Goal: Task Accomplishment & Management: Manage account settings

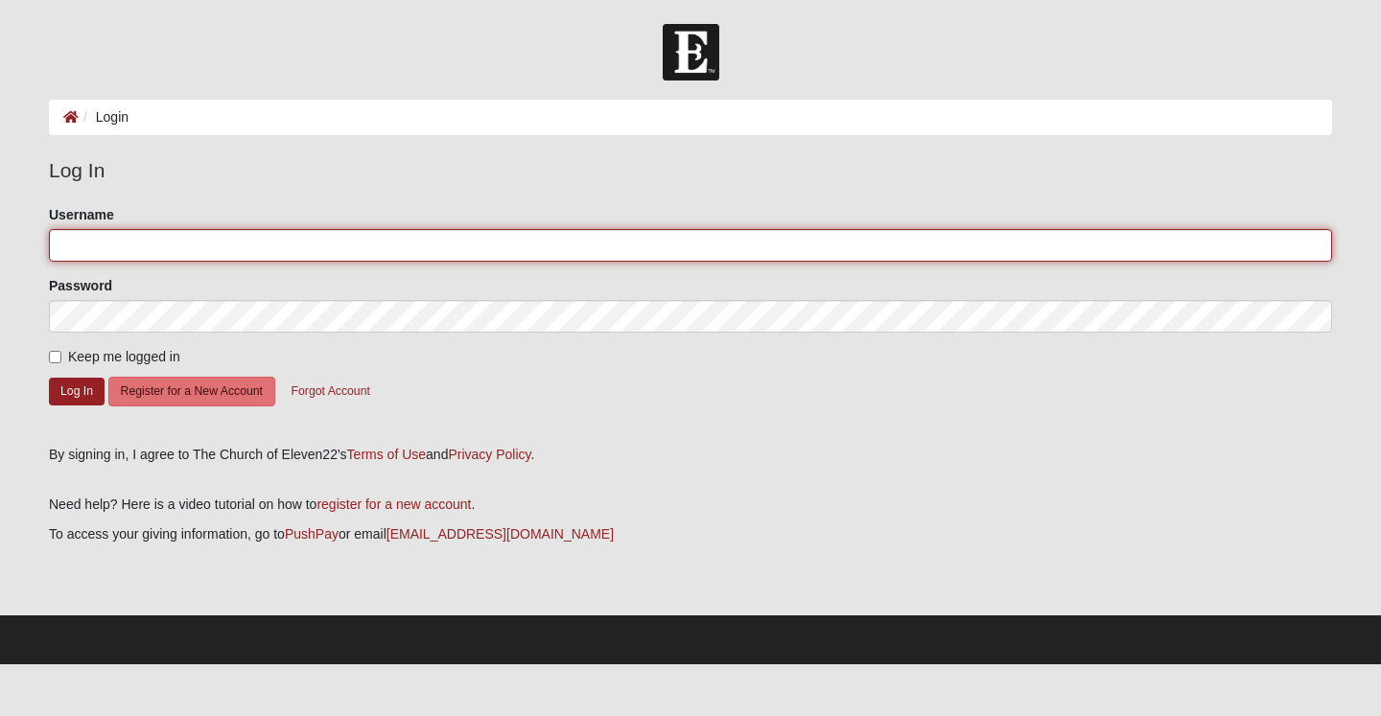
type input "SusanR"
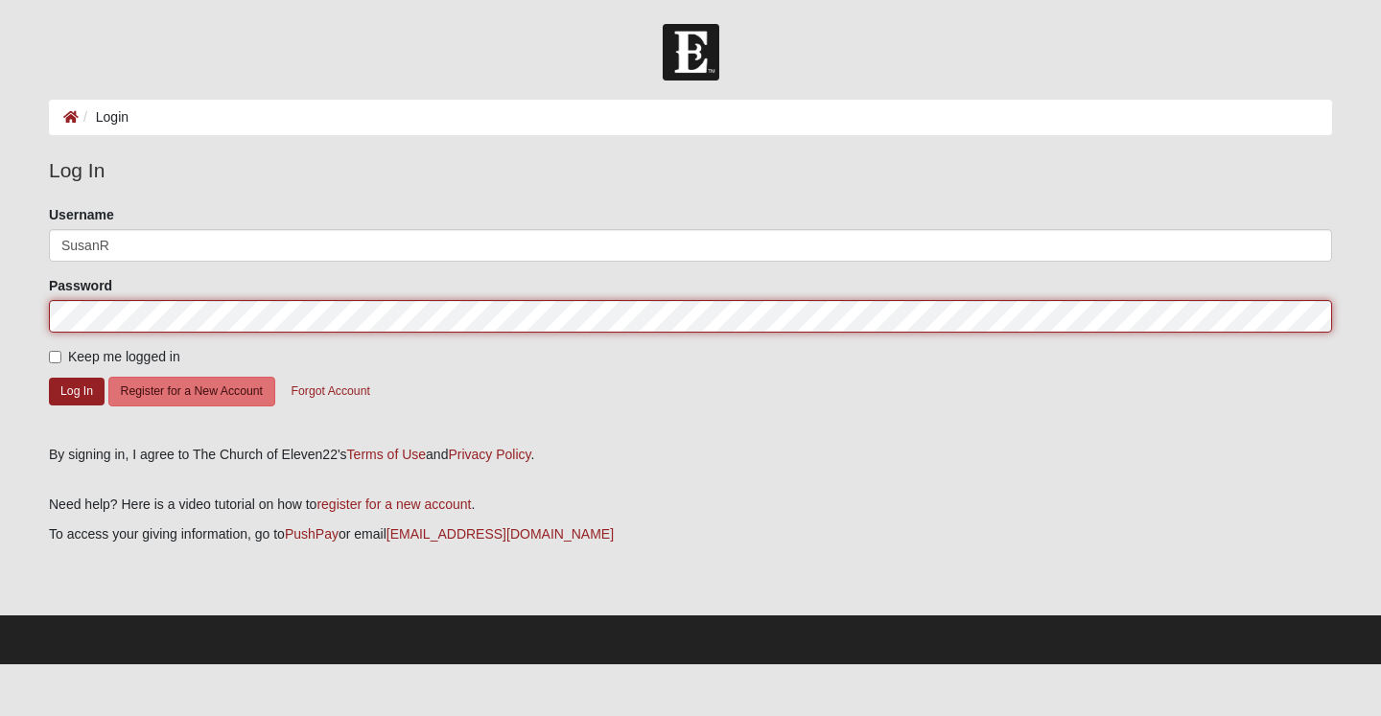
click at [77, 390] on button "Log In" at bounding box center [77, 392] width 56 height 28
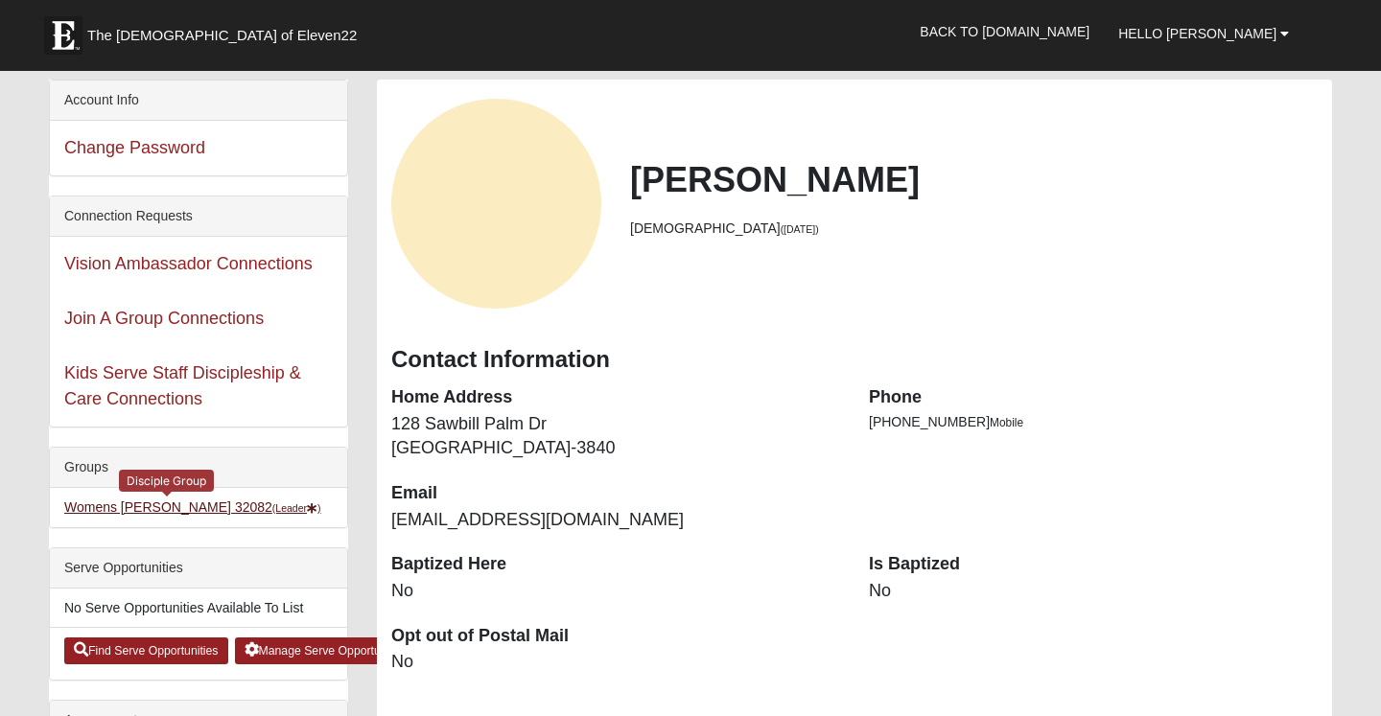
click at [170, 506] on link "Womens Reeves 32082 (Leader )" at bounding box center [192, 506] width 257 height 15
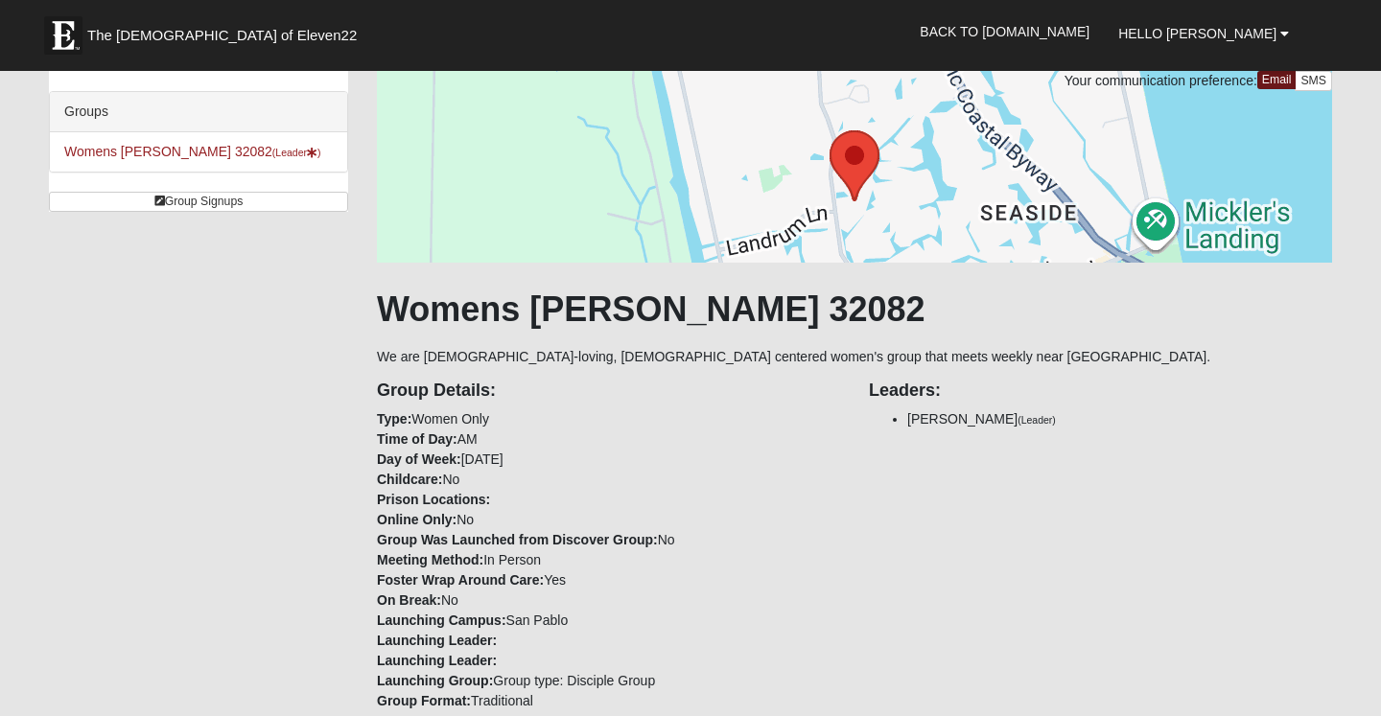
scroll to position [458, 0]
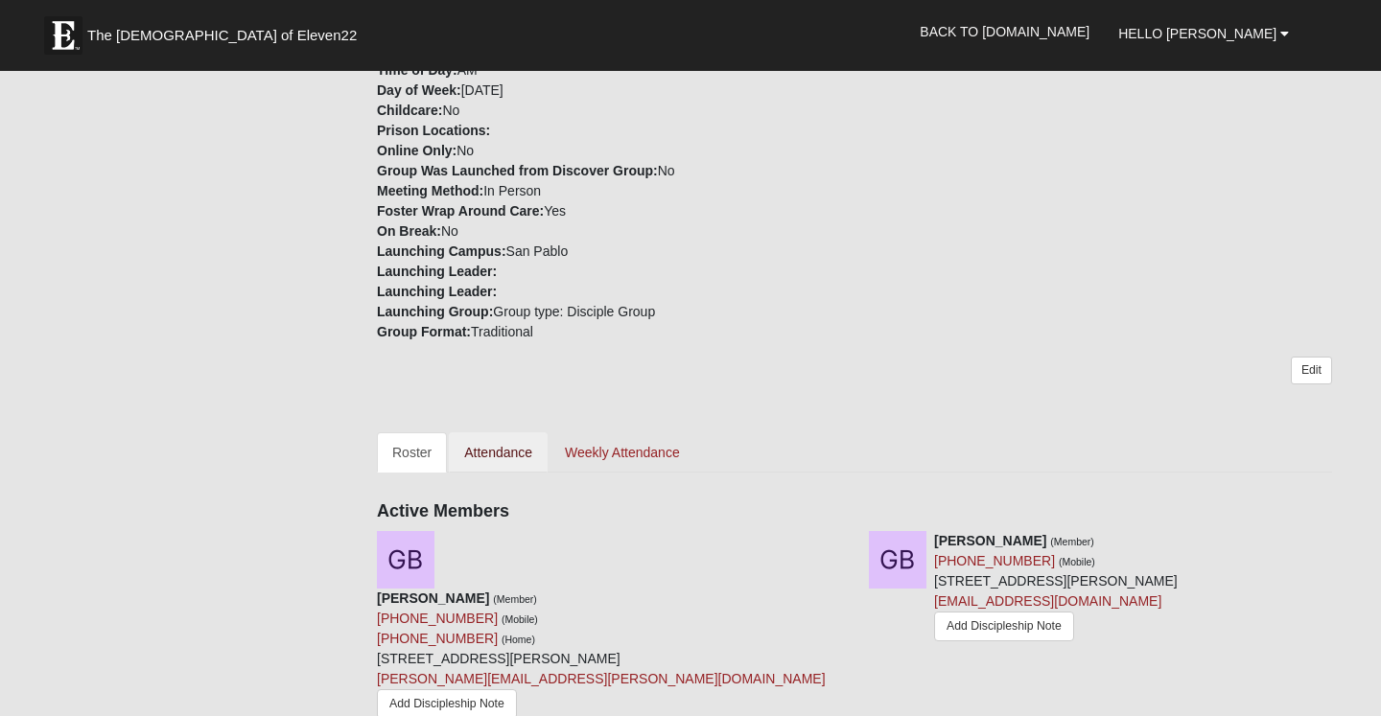
click at [520, 459] on link "Attendance" at bounding box center [498, 452] width 99 height 40
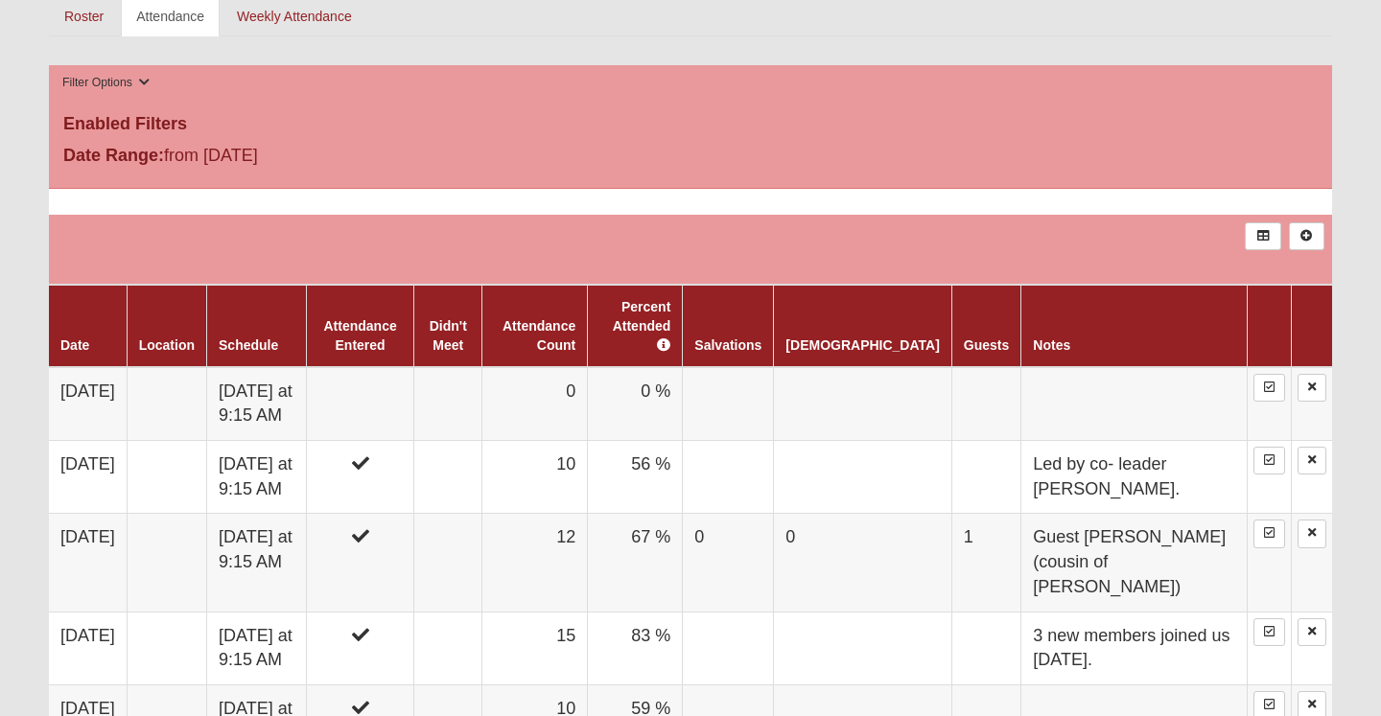
scroll to position [905, 0]
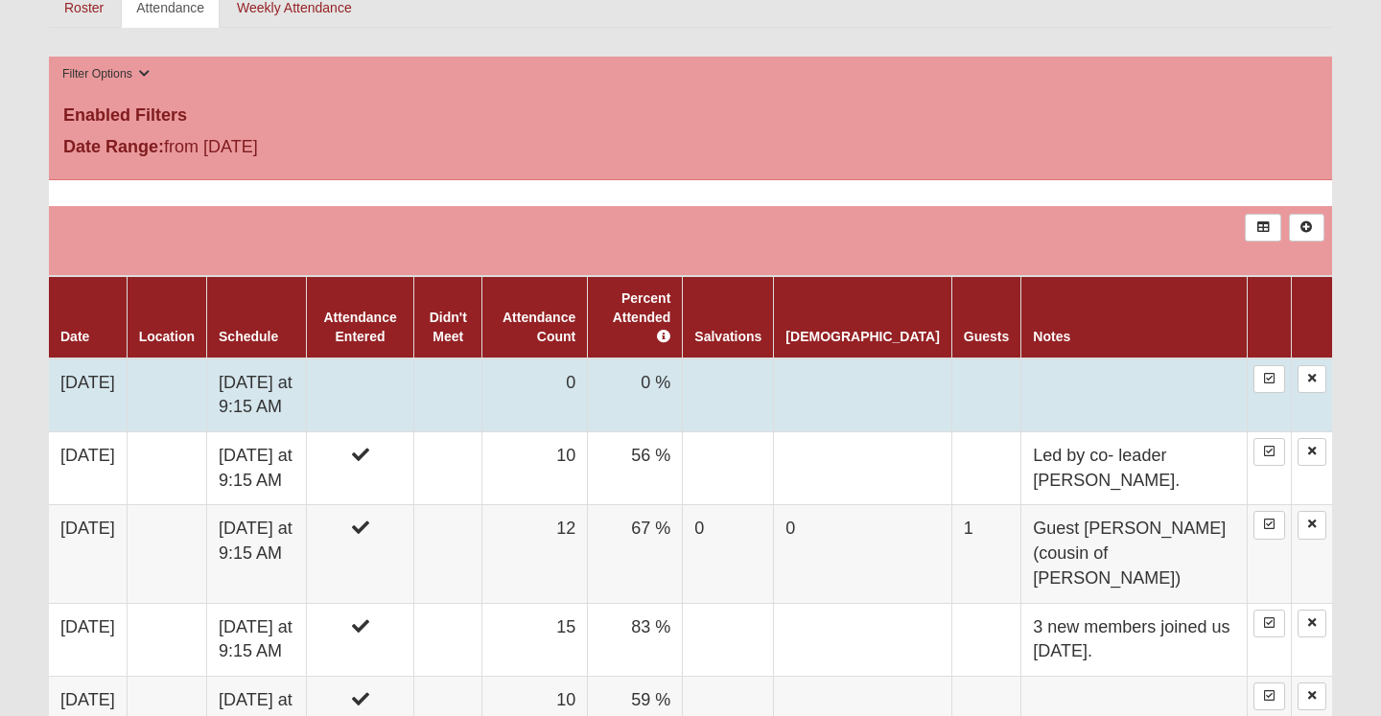
click at [683, 381] on td "0 %" at bounding box center [635, 396] width 95 height 74
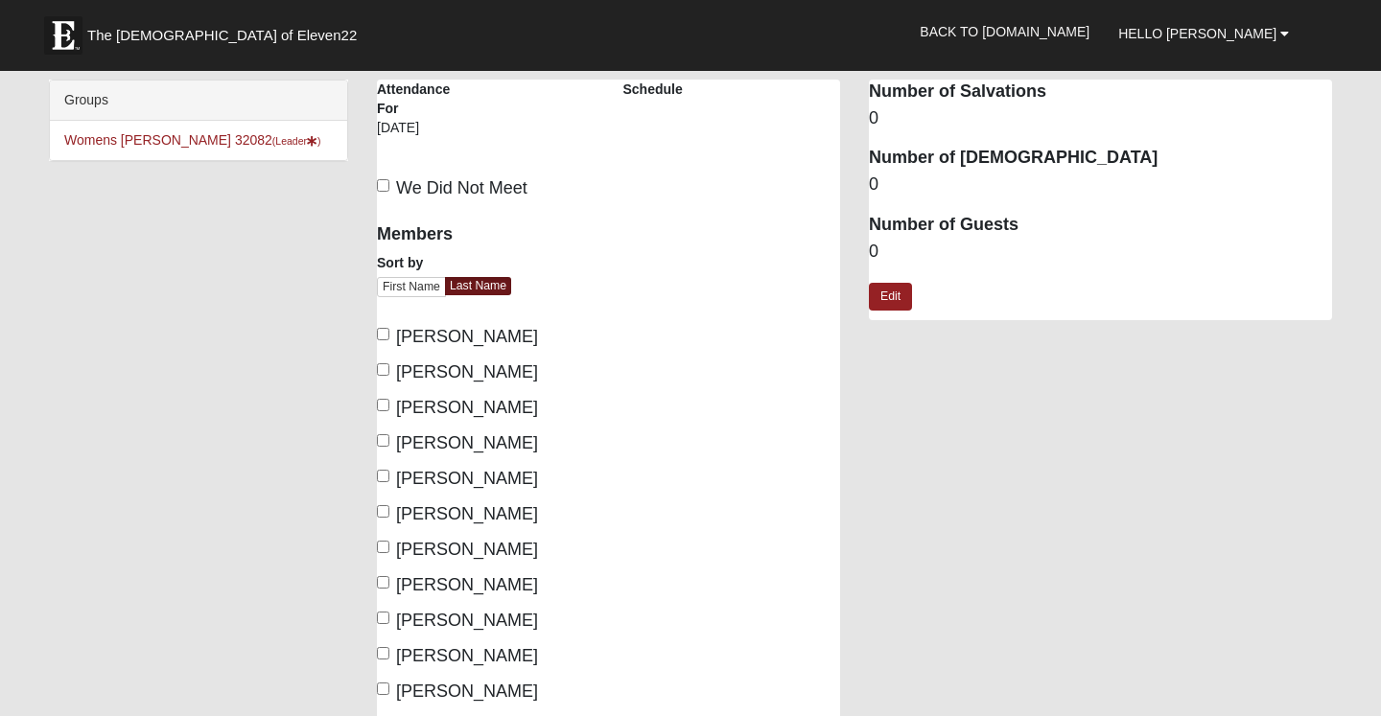
click at [386, 330] on input "[PERSON_NAME]" at bounding box center [383, 334] width 12 height 12
checkbox input "true"
click at [385, 366] on input "[PERSON_NAME]" at bounding box center [383, 369] width 12 height 12
checkbox input "true"
click at [389, 476] on label "[PERSON_NAME]" at bounding box center [457, 479] width 161 height 26
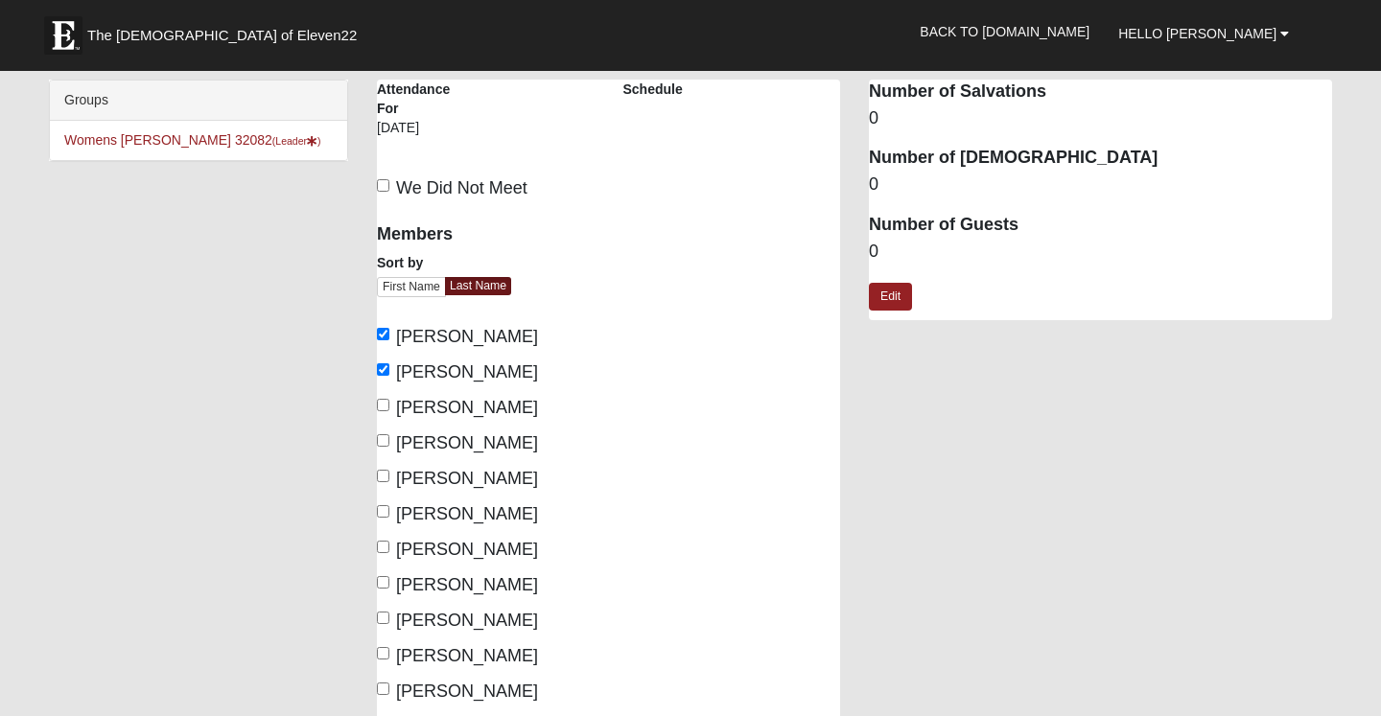
click at [389, 476] on input "[PERSON_NAME]" at bounding box center [383, 476] width 12 height 12
checkbox input "true"
click at [389, 504] on label "[PERSON_NAME]" at bounding box center [457, 514] width 161 height 26
click at [389, 505] on input "[PERSON_NAME]" at bounding box center [383, 511] width 12 height 12
checkbox input "true"
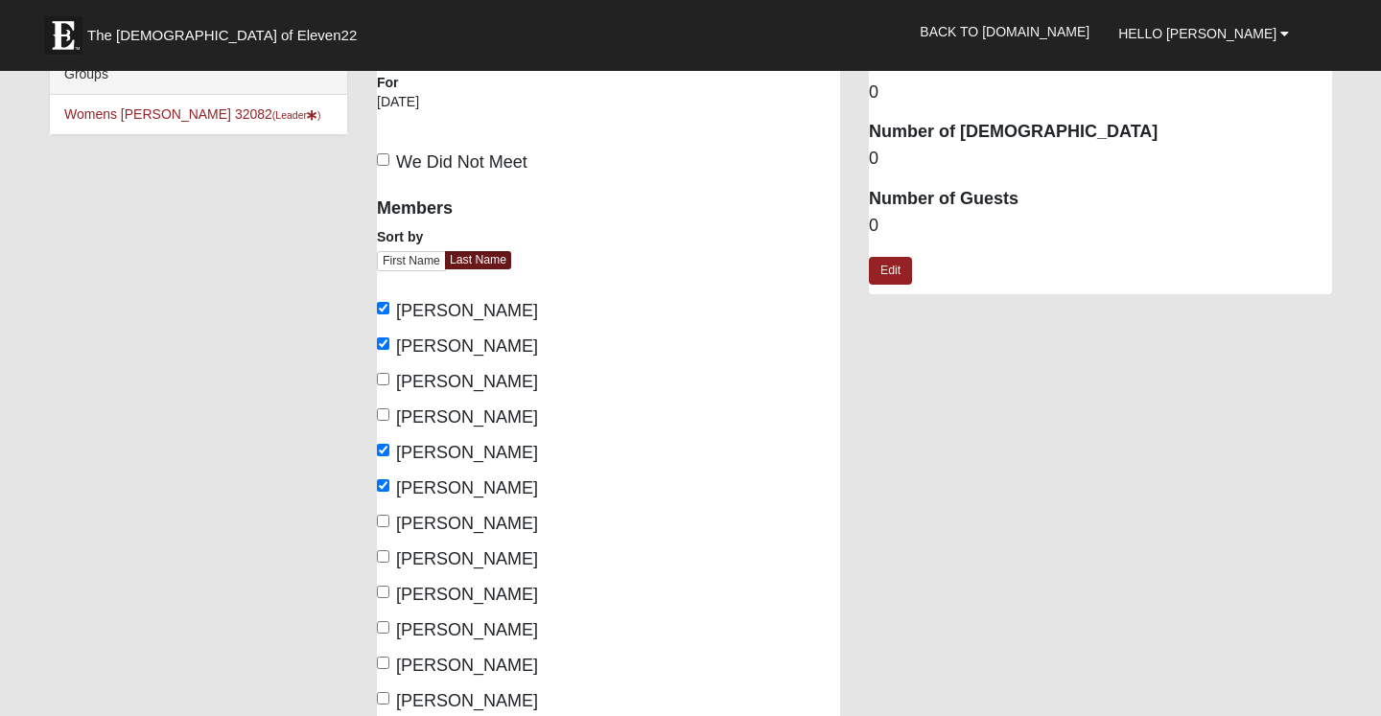
scroll to position [30, 0]
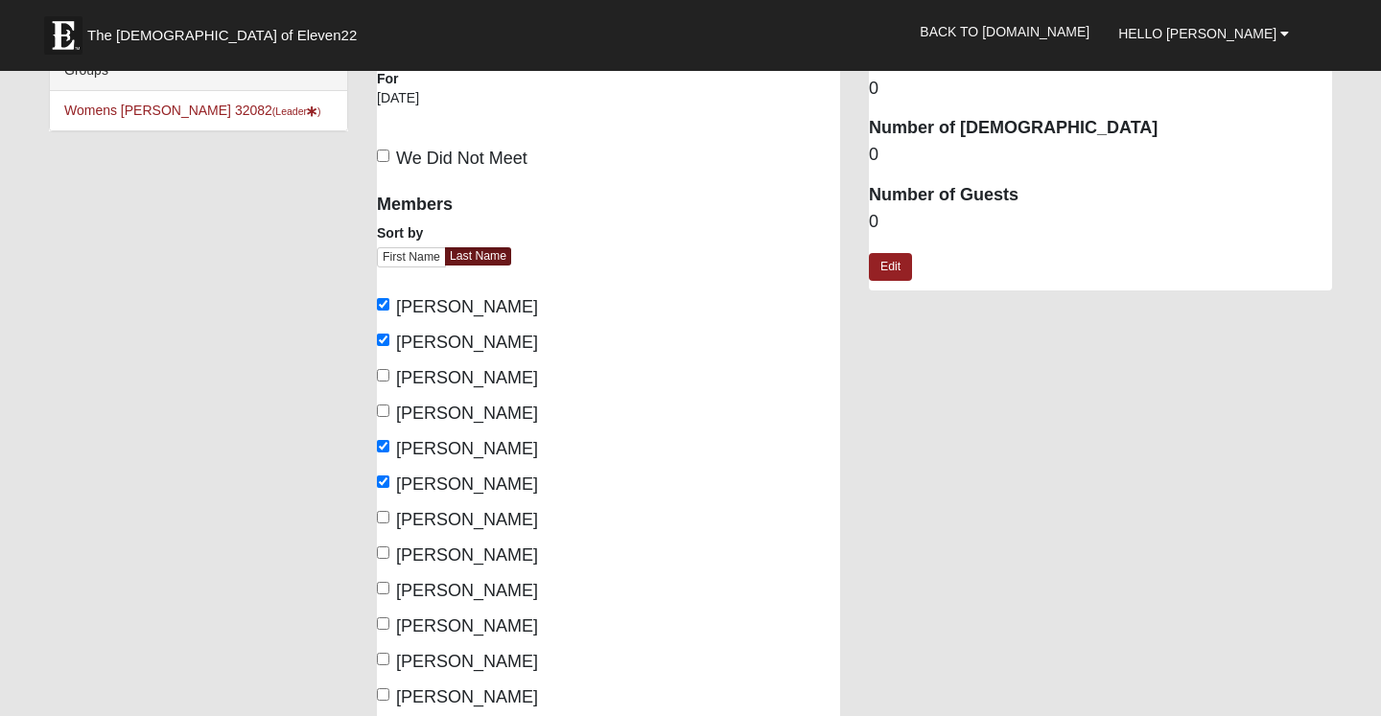
click at [383, 516] on input "[PERSON_NAME]" at bounding box center [383, 517] width 12 height 12
checkbox input "true"
click at [383, 549] on input "[PERSON_NAME]" at bounding box center [383, 552] width 12 height 12
checkbox input "true"
click at [380, 588] on input "[PERSON_NAME]" at bounding box center [383, 588] width 12 height 12
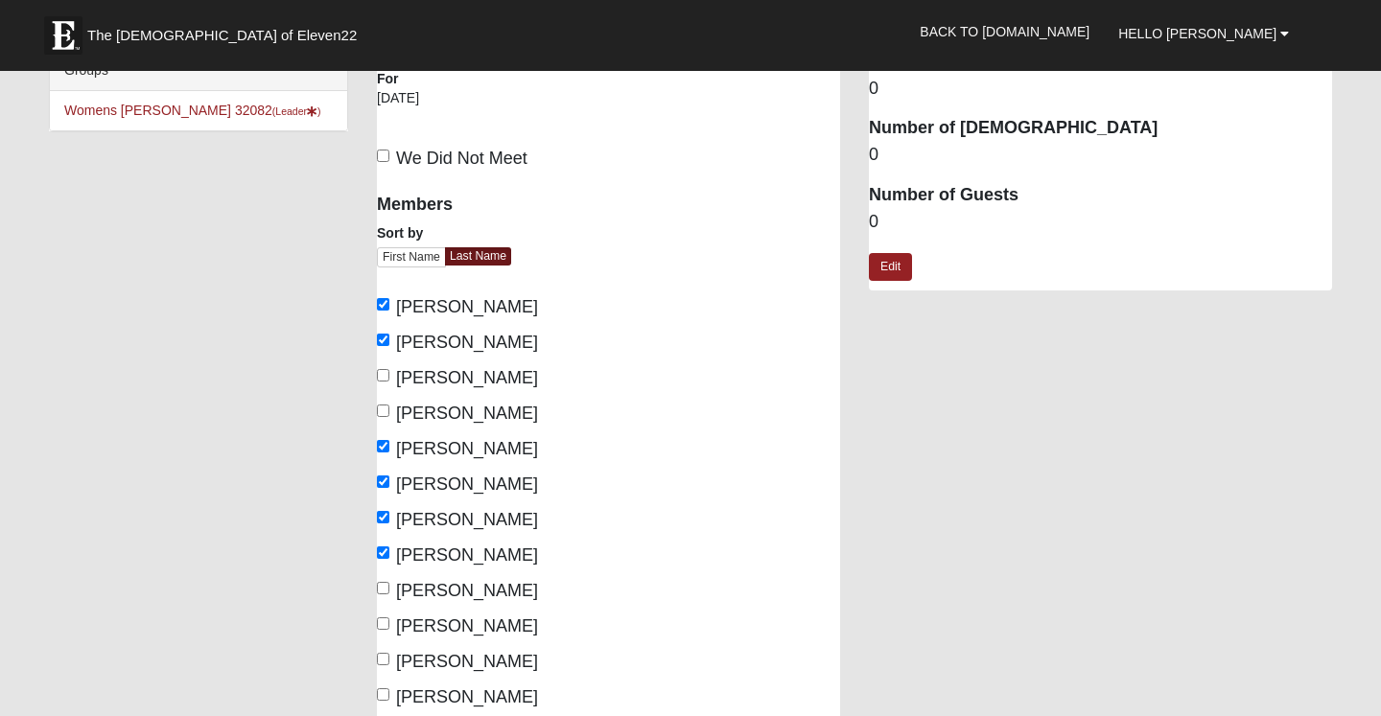
checkbox input "true"
click at [383, 619] on input "[PERSON_NAME]" at bounding box center [383, 623] width 12 height 12
checkbox input "true"
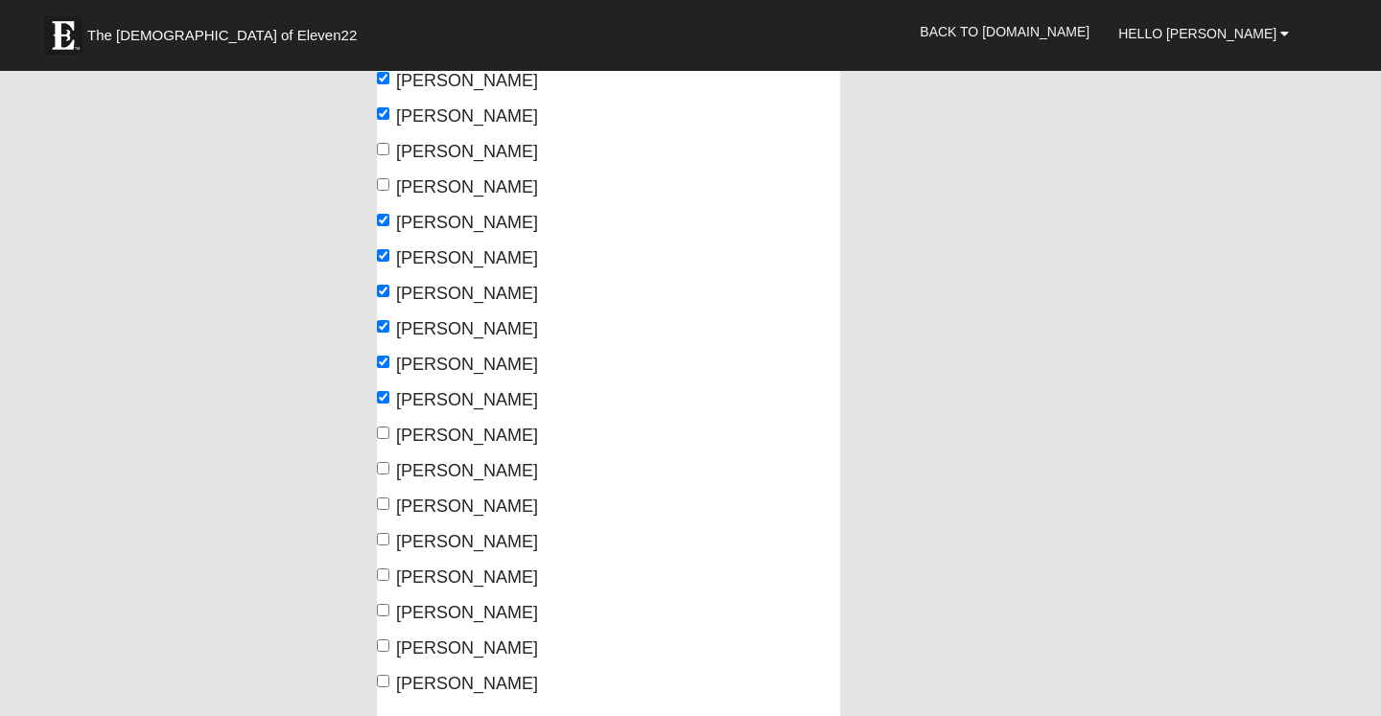
scroll to position [257, 0]
click at [385, 639] on input "[PERSON_NAME]" at bounding box center [383, 645] width 12 height 12
checkbox input "true"
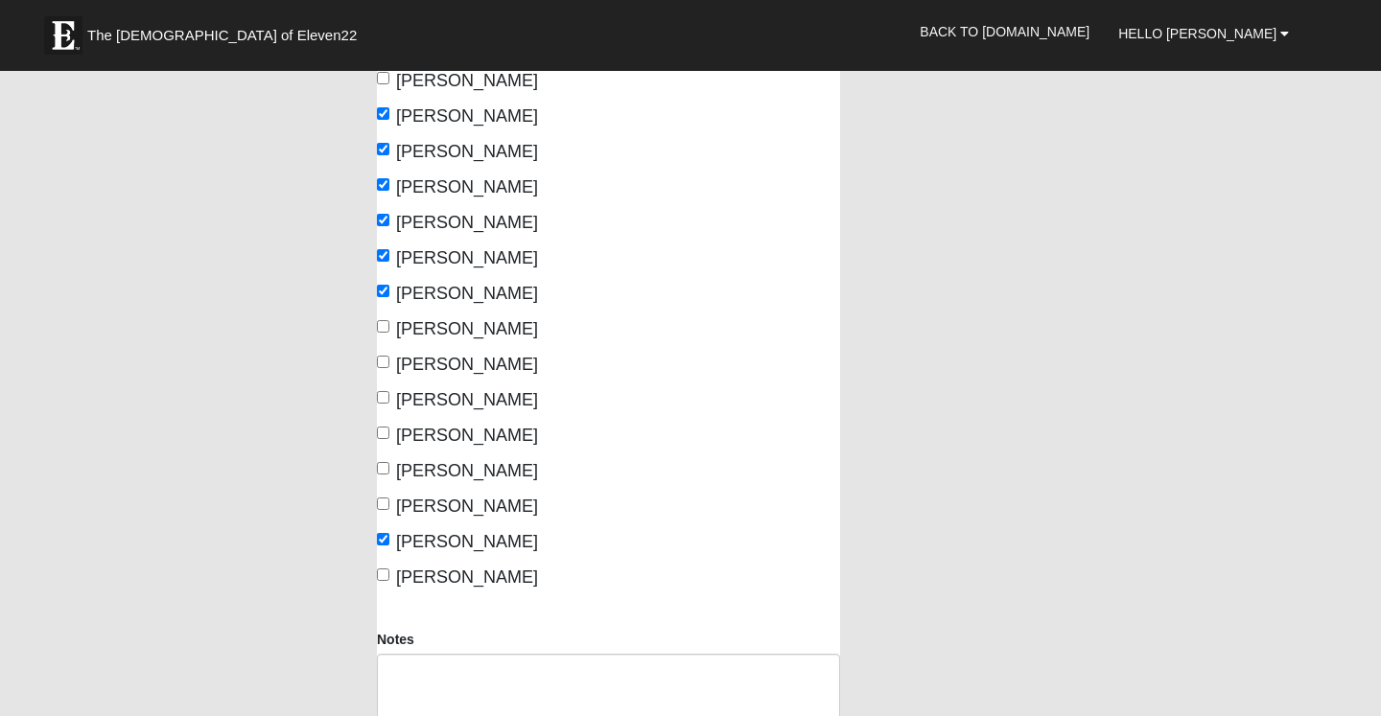
scroll to position [670, 0]
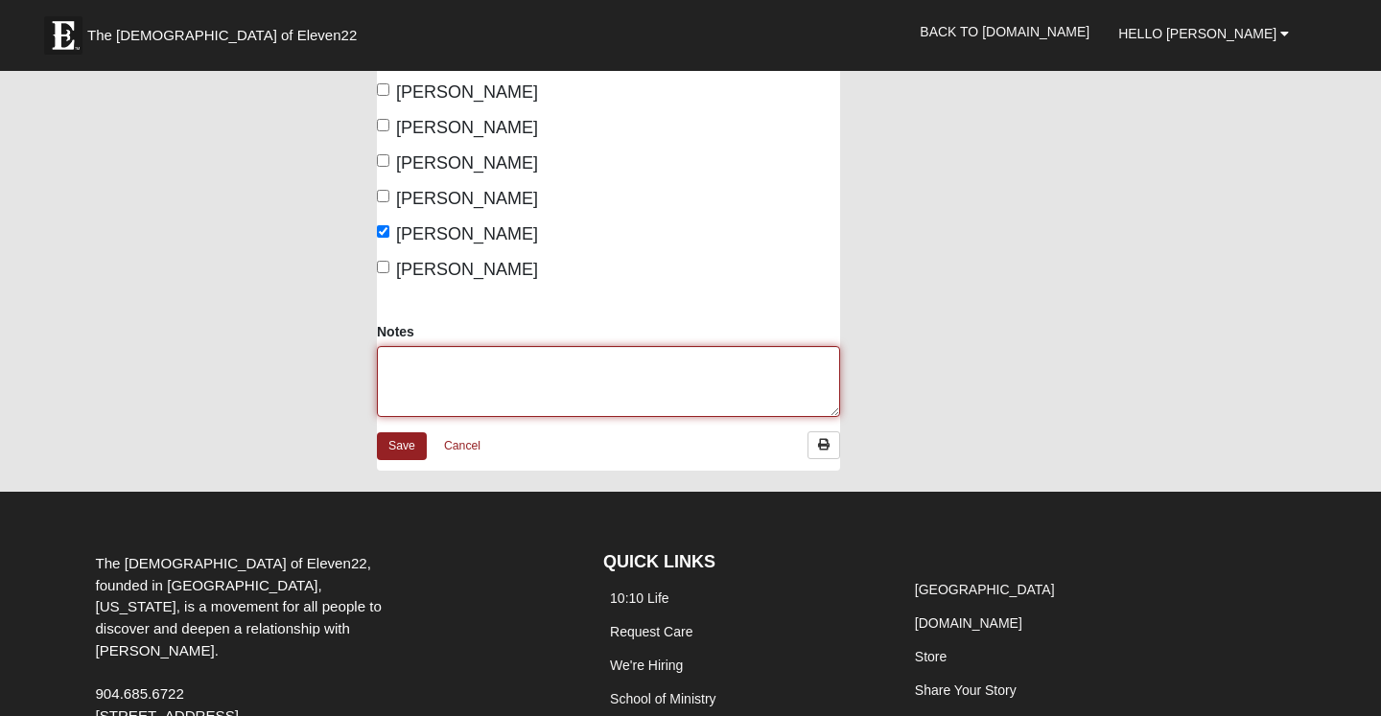
click at [438, 363] on textarea "Notes" at bounding box center [608, 381] width 463 height 71
type textarea "Lead by co-leader [PERSON_NAME]."
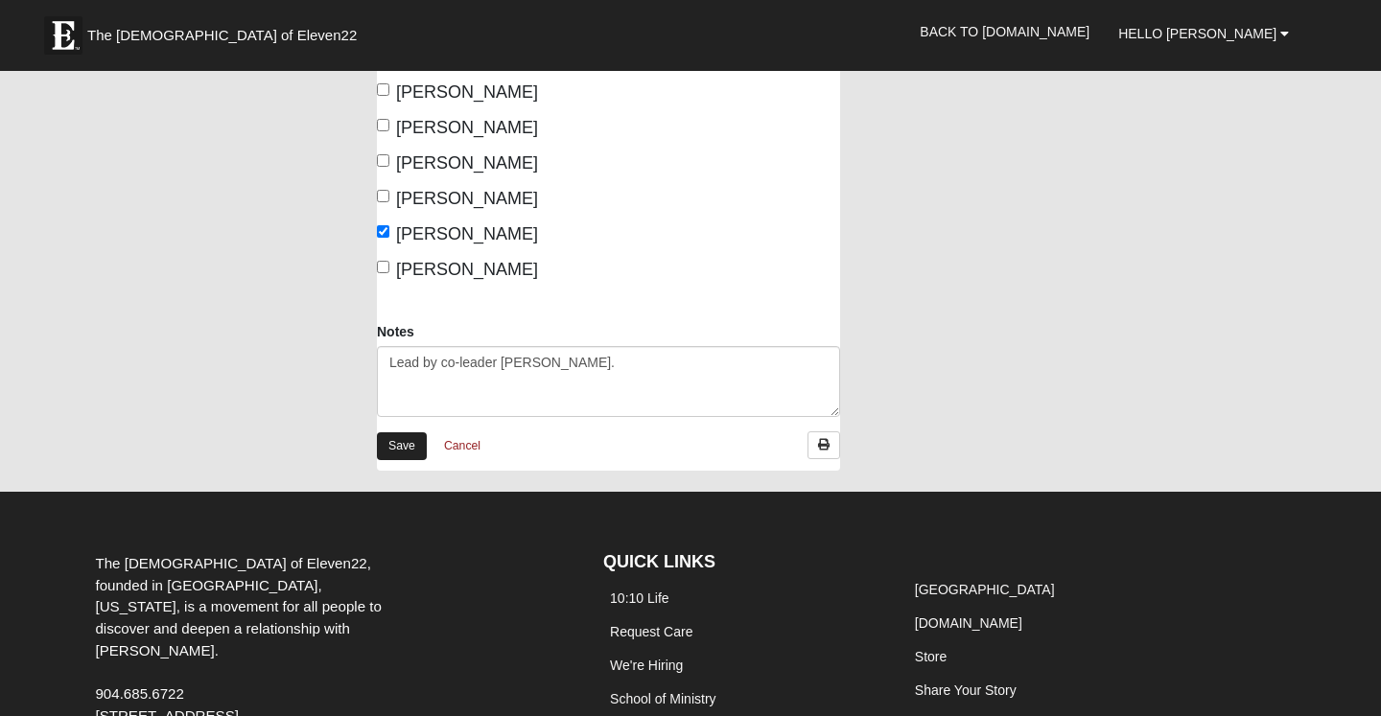
click at [404, 442] on link "Save" at bounding box center [402, 446] width 50 height 28
